Goal: Navigation & Orientation: Find specific page/section

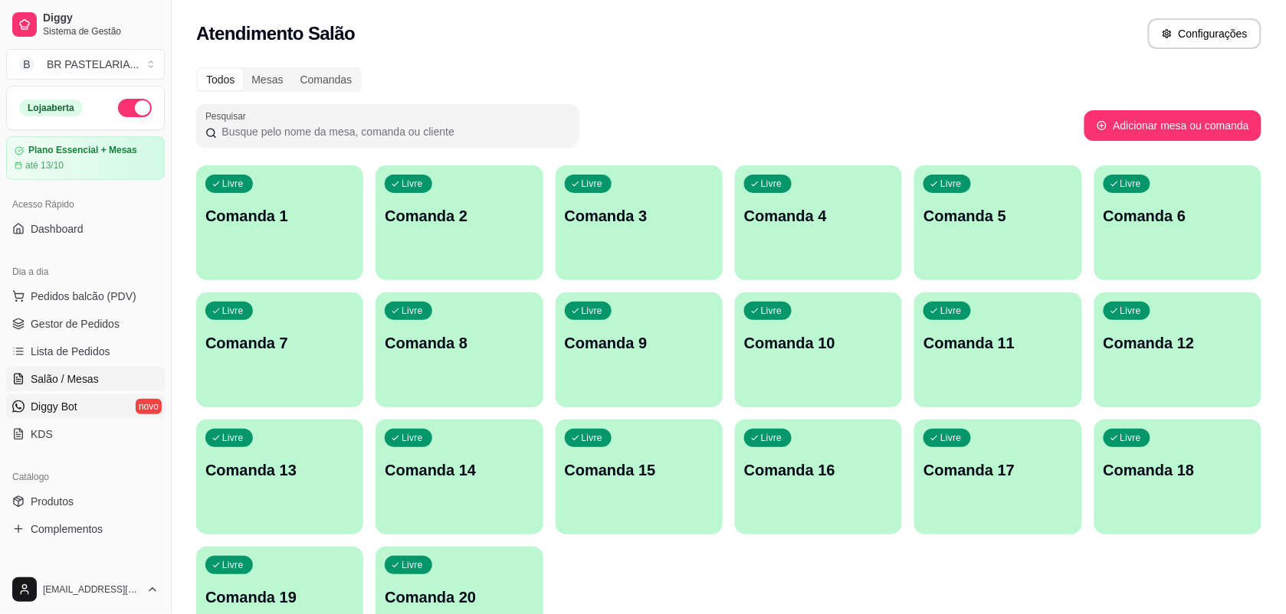
click at [77, 411] on link "Diggy Bot novo" at bounding box center [85, 407] width 159 height 25
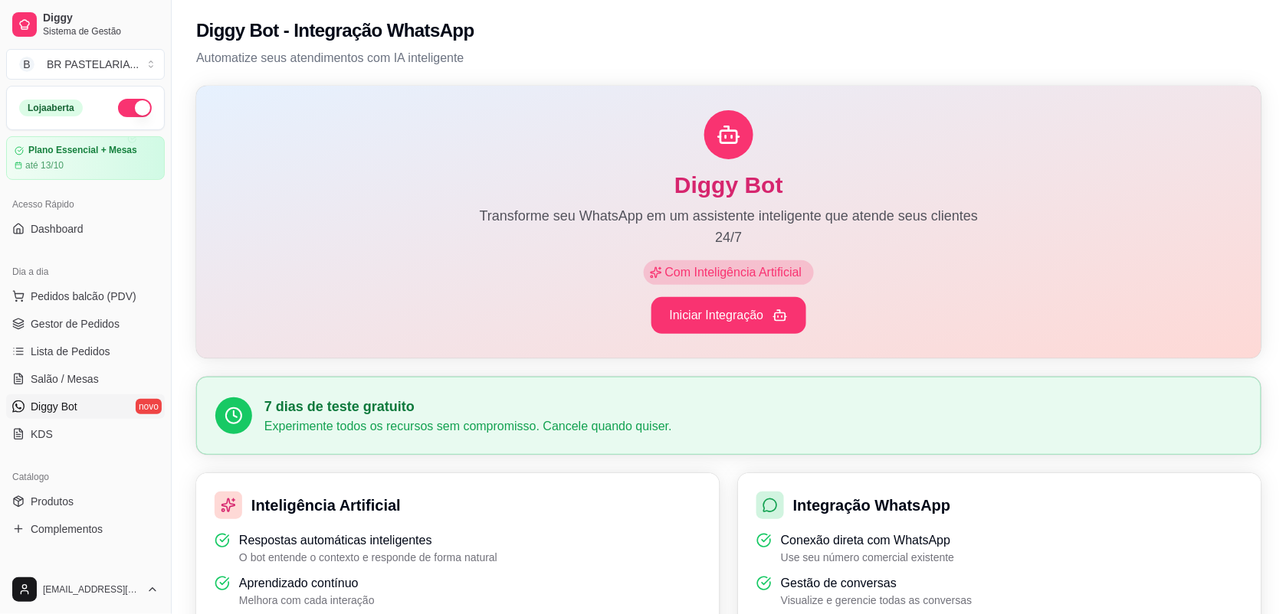
click at [77, 411] on span "Diggy Bot" at bounding box center [54, 406] width 47 height 15
click at [39, 429] on span "KDS" at bounding box center [42, 434] width 22 height 15
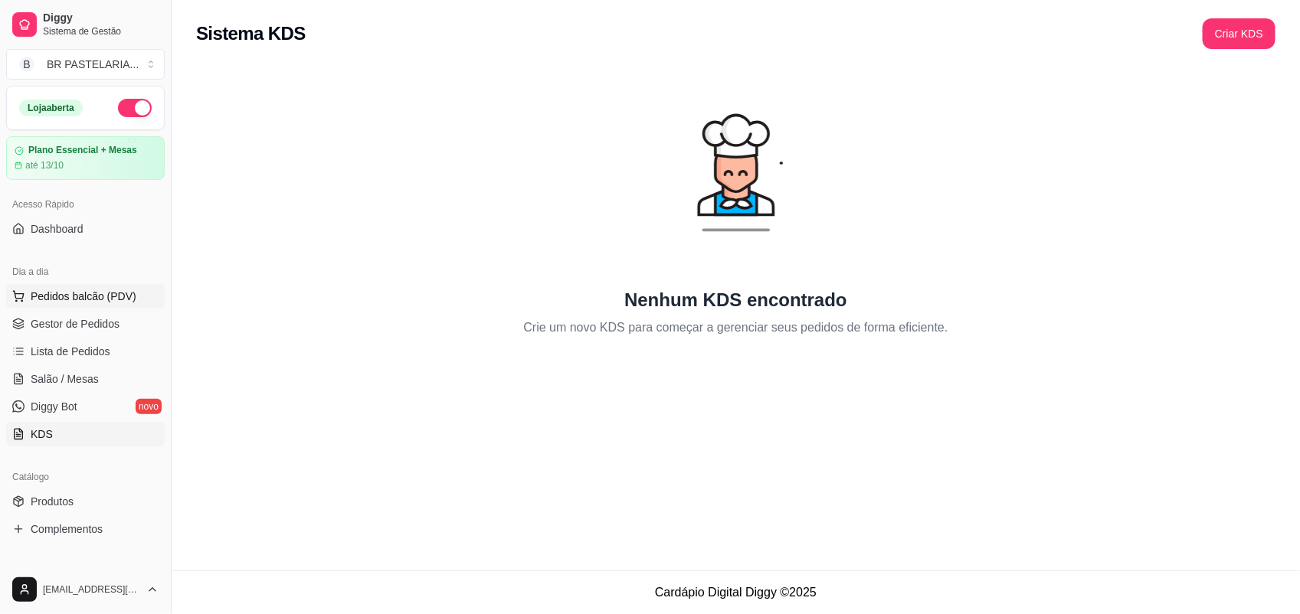
click at [52, 306] on button "Pedidos balcão (PDV)" at bounding box center [85, 296] width 159 height 25
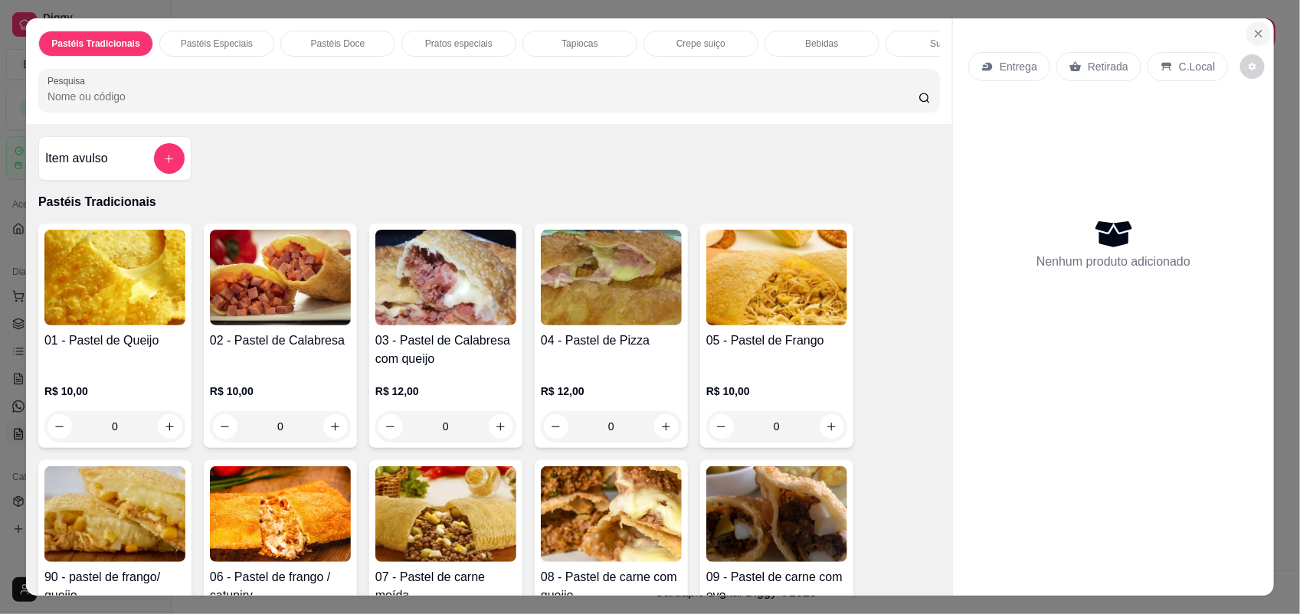
click at [1253, 28] on icon "Close" at bounding box center [1259, 34] width 12 height 12
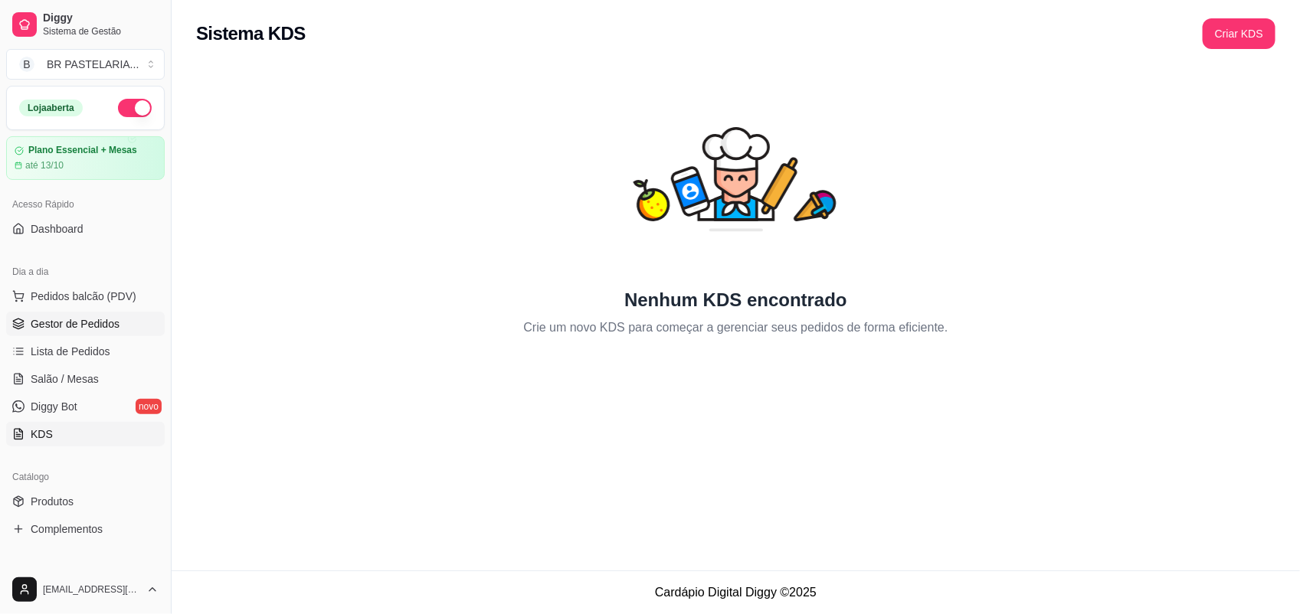
click at [85, 319] on span "Gestor de Pedidos" at bounding box center [75, 323] width 89 height 15
